Goal: Communication & Community: Connect with others

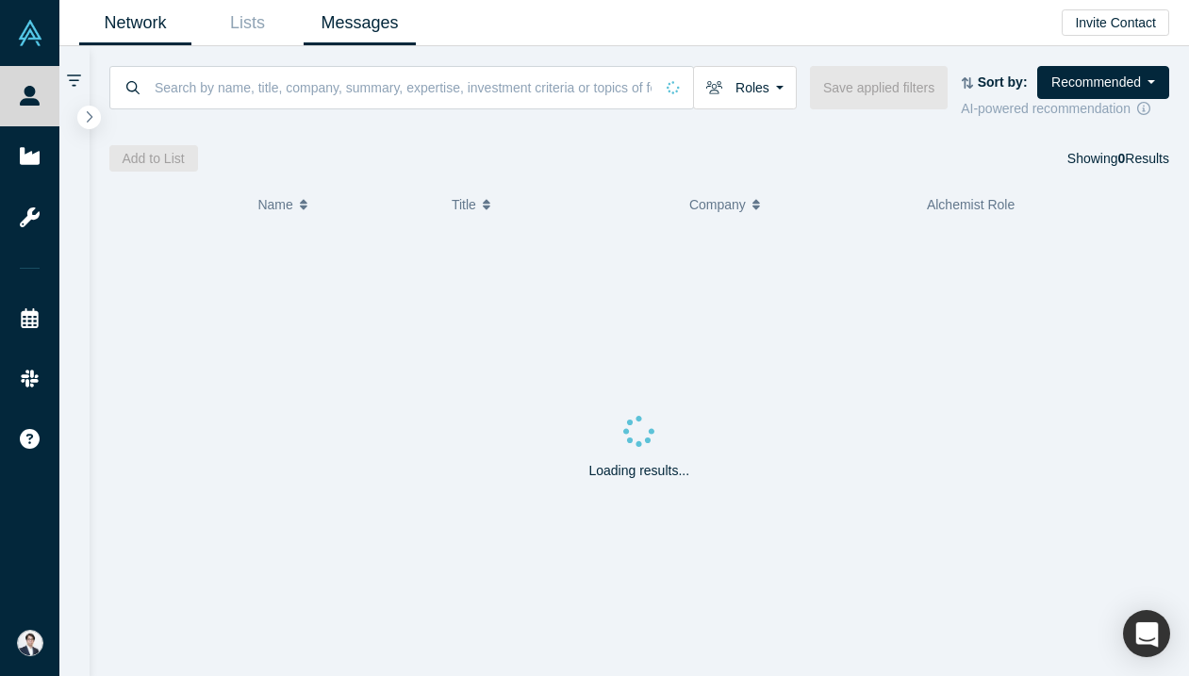
click at [349, 20] on link "Messages" at bounding box center [360, 23] width 112 height 44
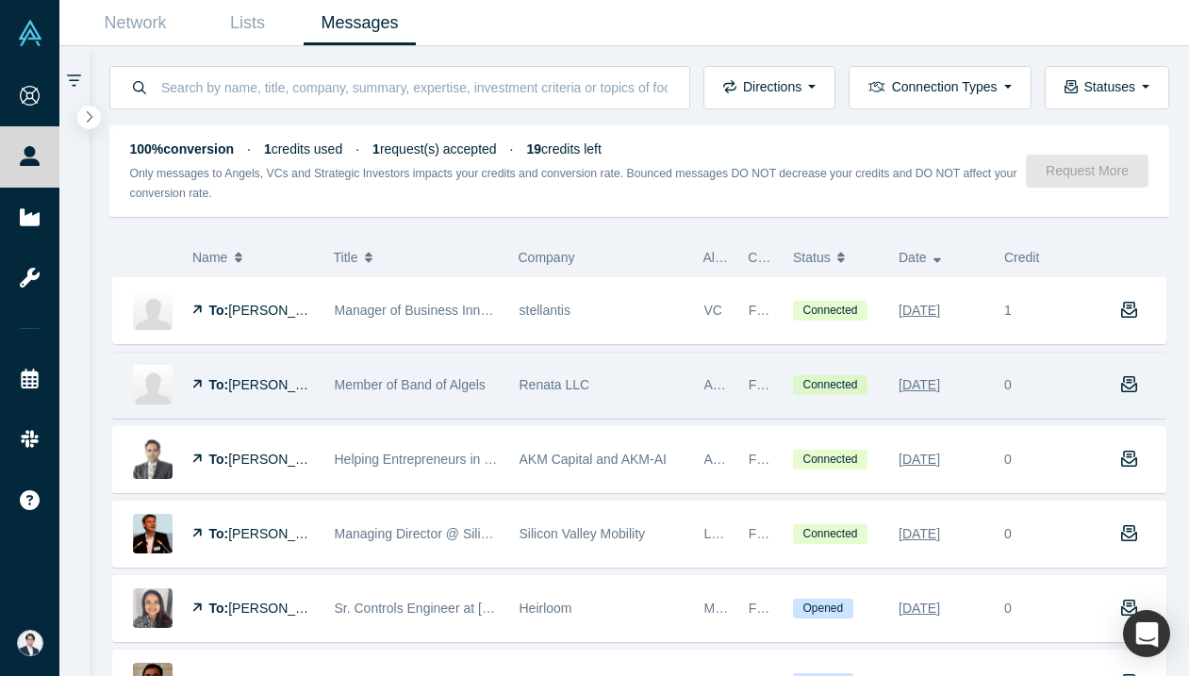
click at [562, 370] on div "Renata LLC" at bounding box center [602, 385] width 165 height 65
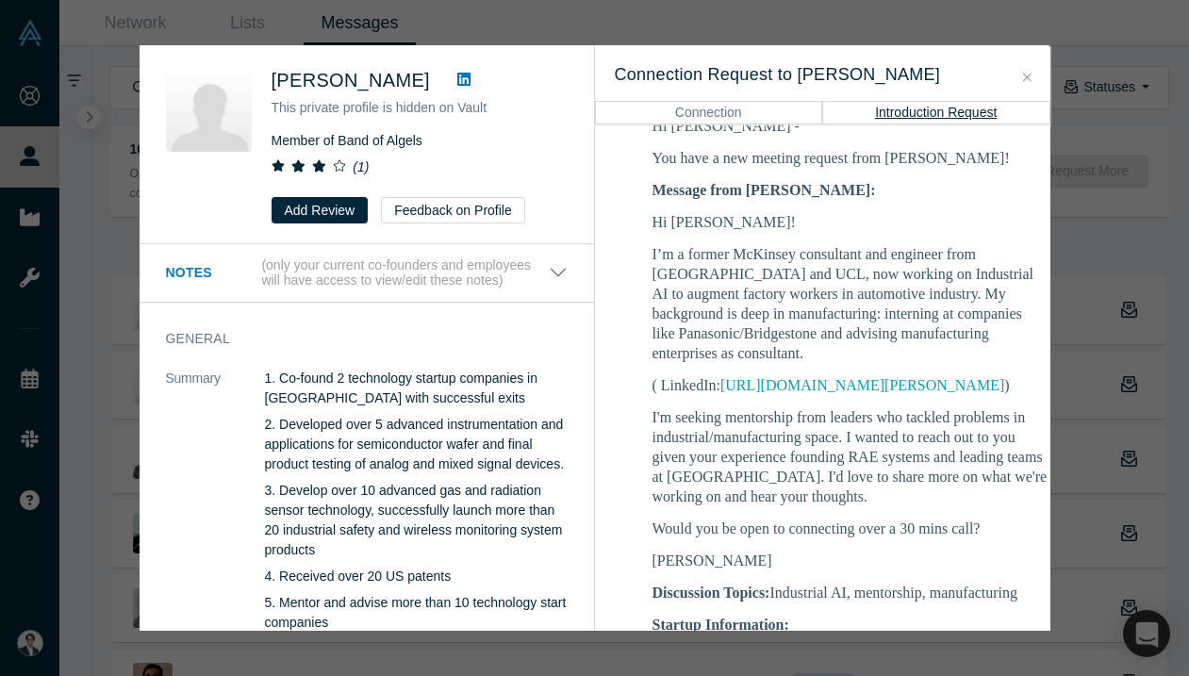
scroll to position [327, 0]
